Goal: Task Accomplishment & Management: Manage account settings

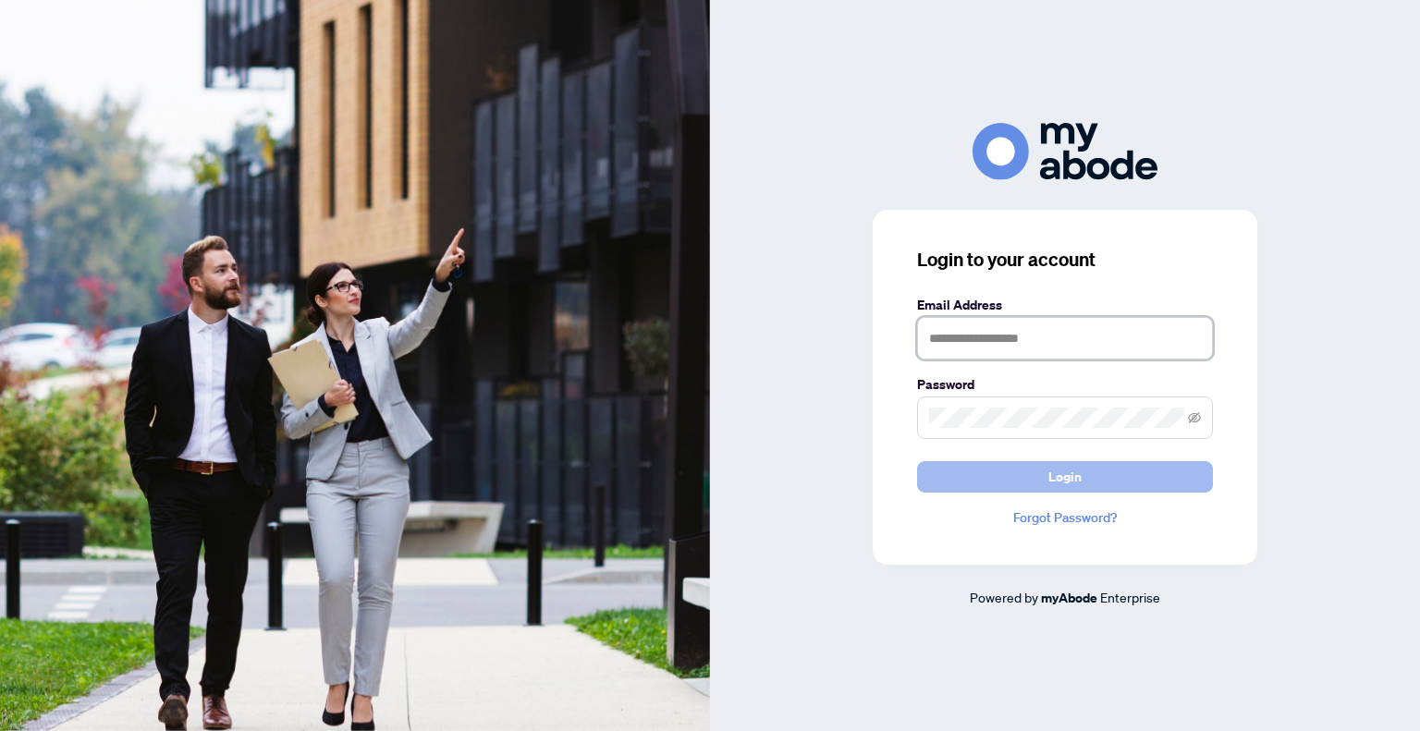
type input "**********"
click at [1059, 477] on span "Login" at bounding box center [1065, 477] width 33 height 30
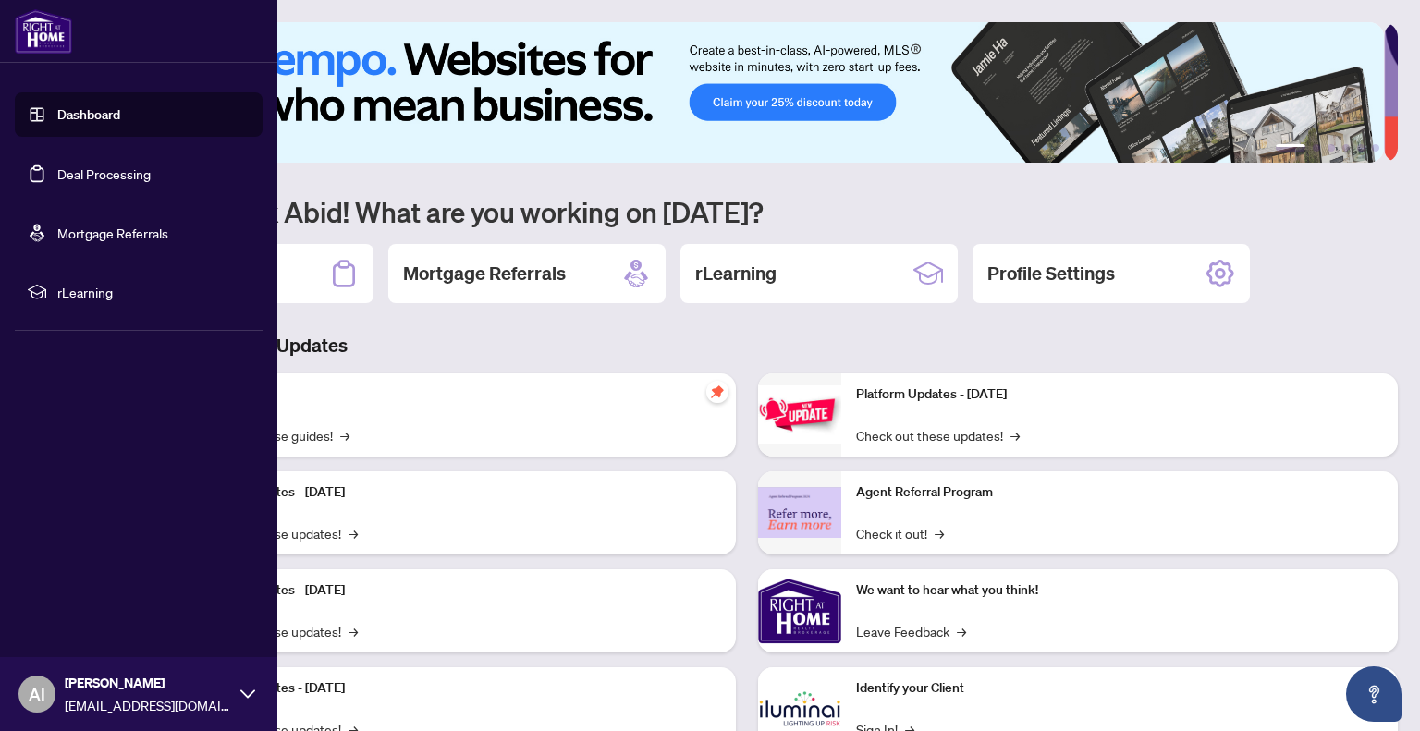
click at [103, 177] on link "Deal Processing" at bounding box center [103, 174] width 93 height 17
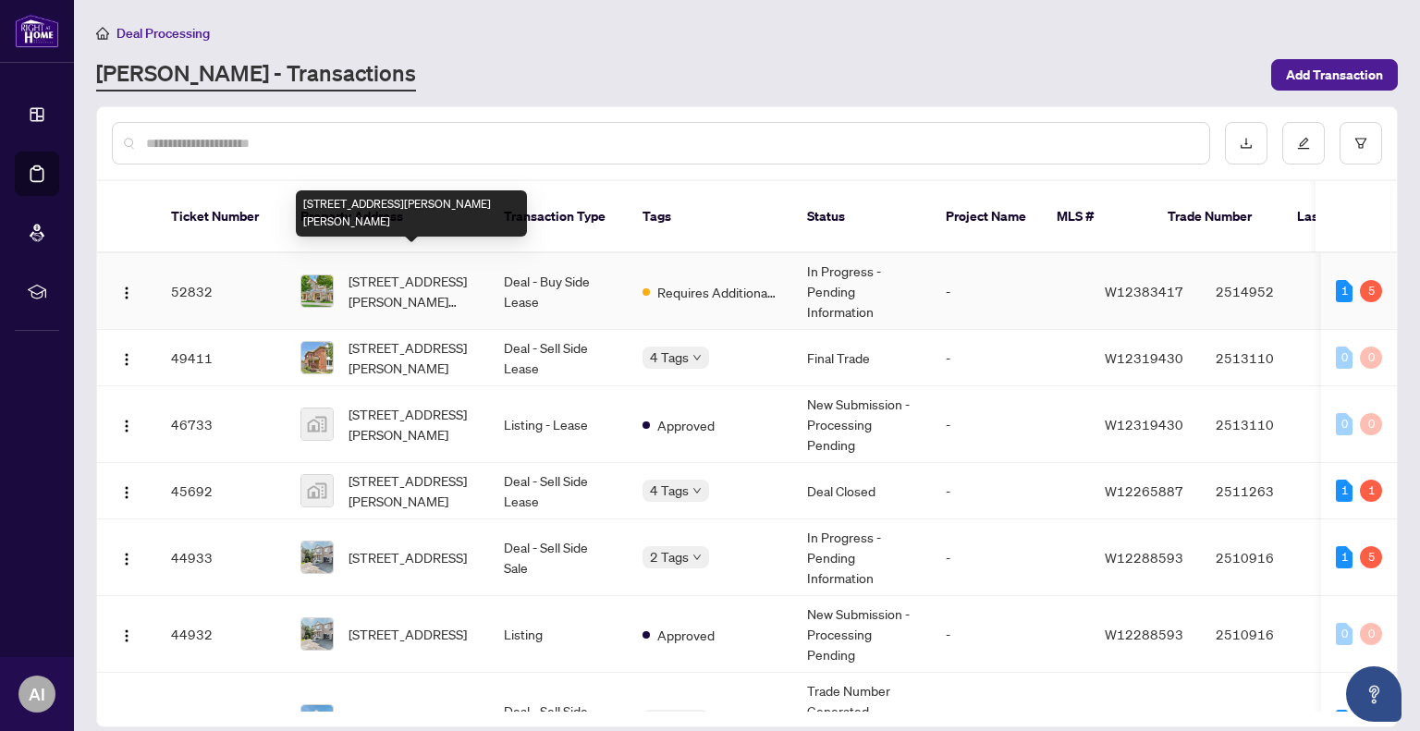
click at [414, 271] on span "[STREET_ADDRESS][PERSON_NAME][PERSON_NAME]" at bounding box center [412, 291] width 126 height 41
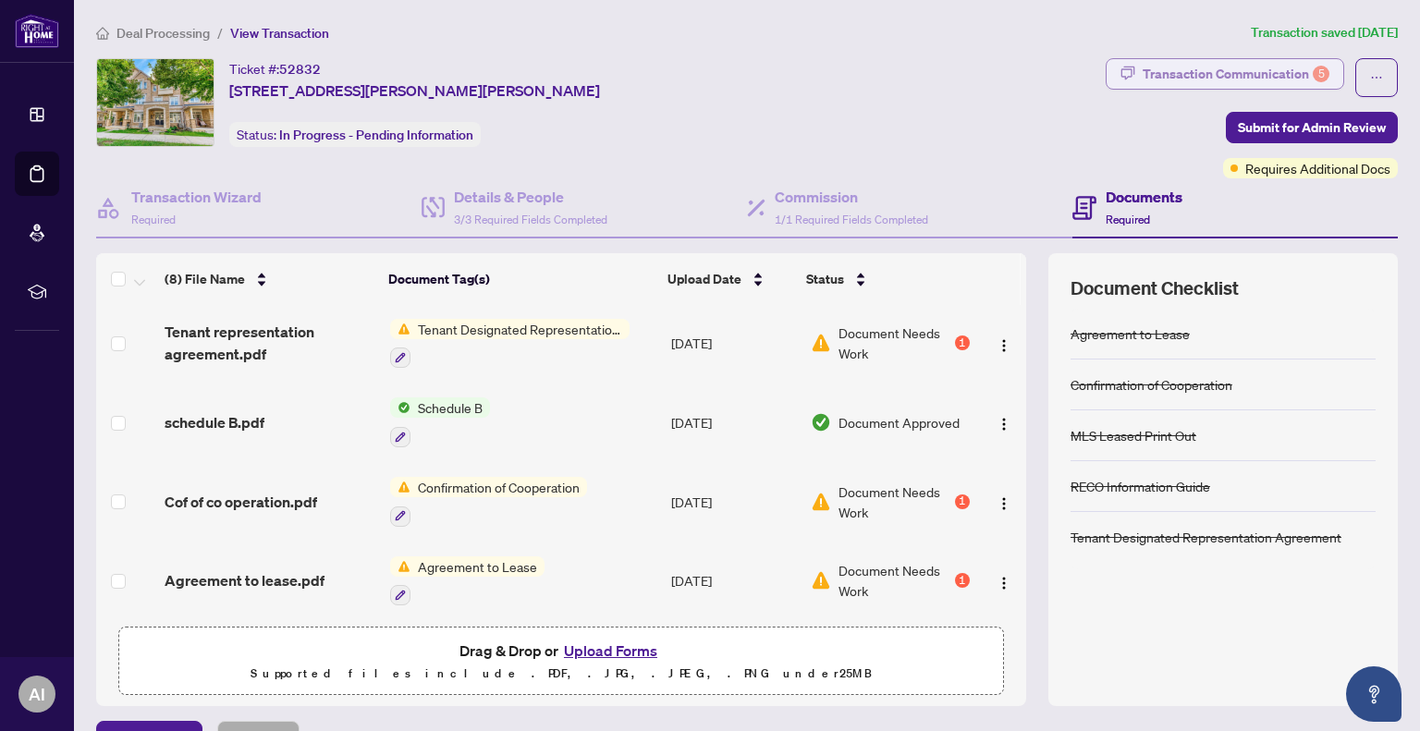
click at [1174, 73] on div "Transaction Communication 5" at bounding box center [1236, 74] width 187 height 30
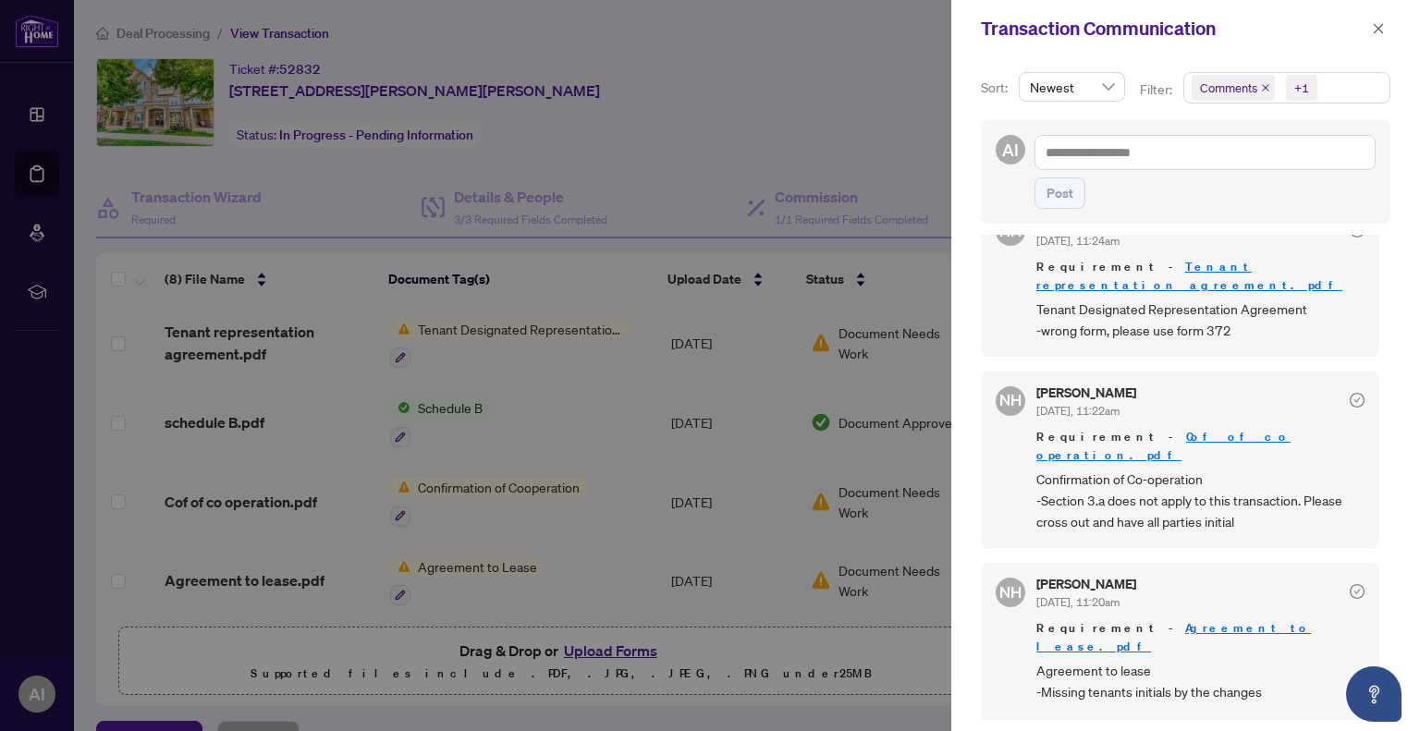
scroll to position [2, 0]
click at [821, 110] on div at bounding box center [710, 365] width 1420 height 731
click at [1377, 27] on icon "close" at bounding box center [1379, 28] width 10 height 10
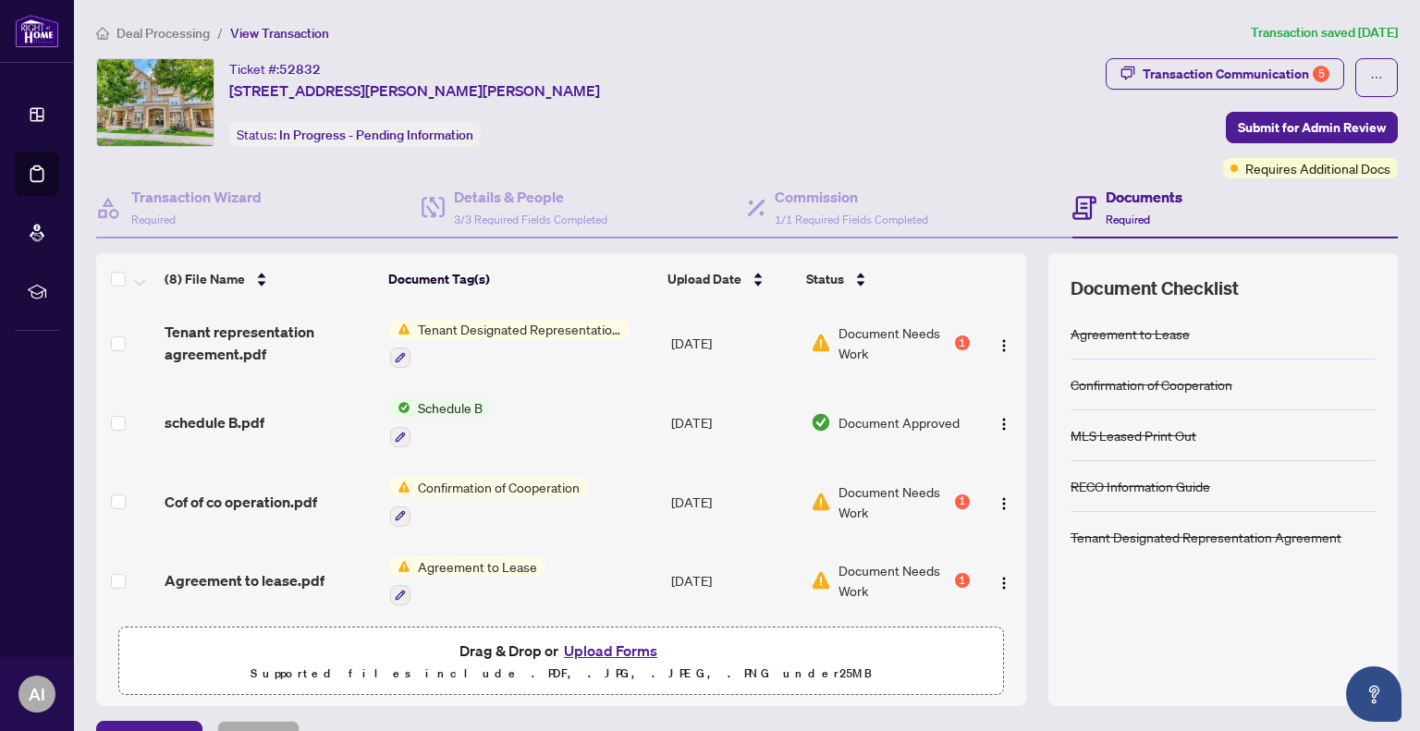
click at [868, 565] on span "Document Needs Work" at bounding box center [895, 580] width 113 height 41
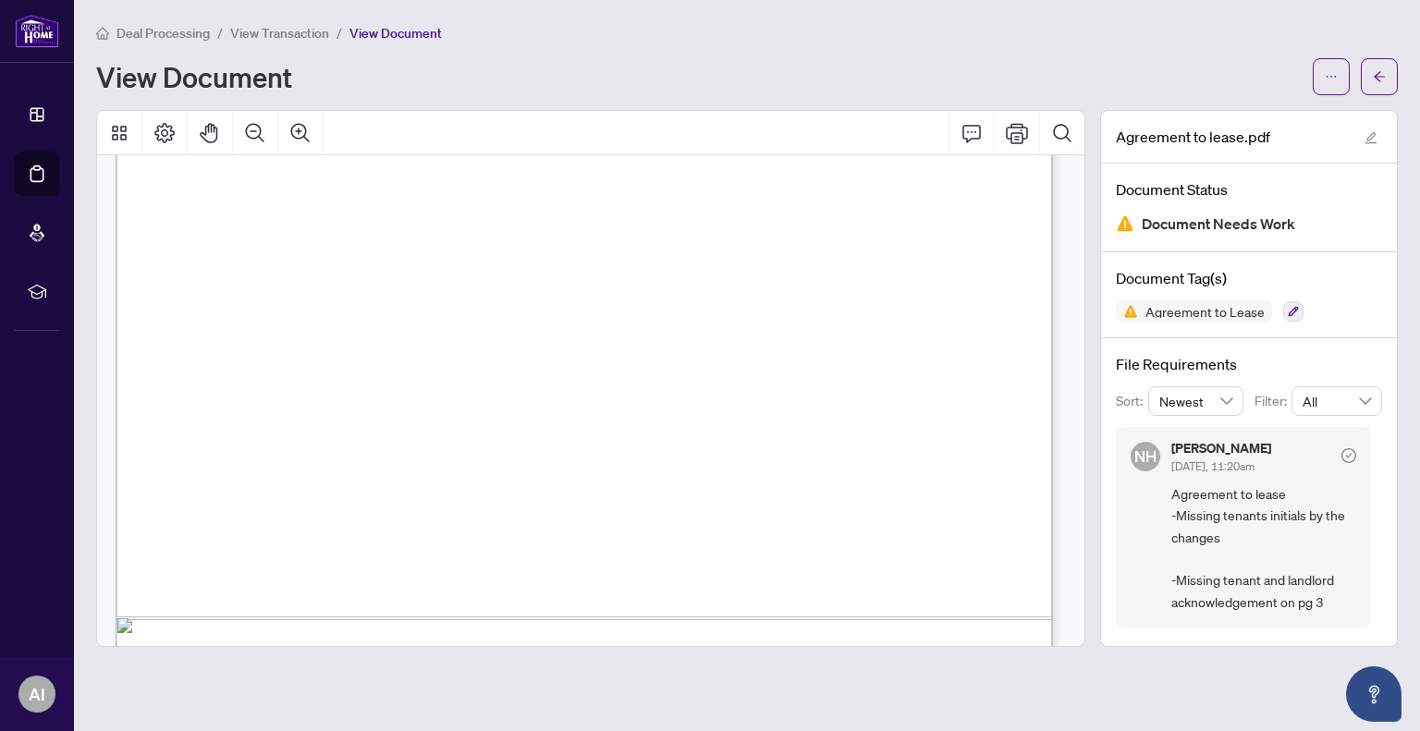
scroll to position [647, 0]
